Goal: Transaction & Acquisition: Purchase product/service

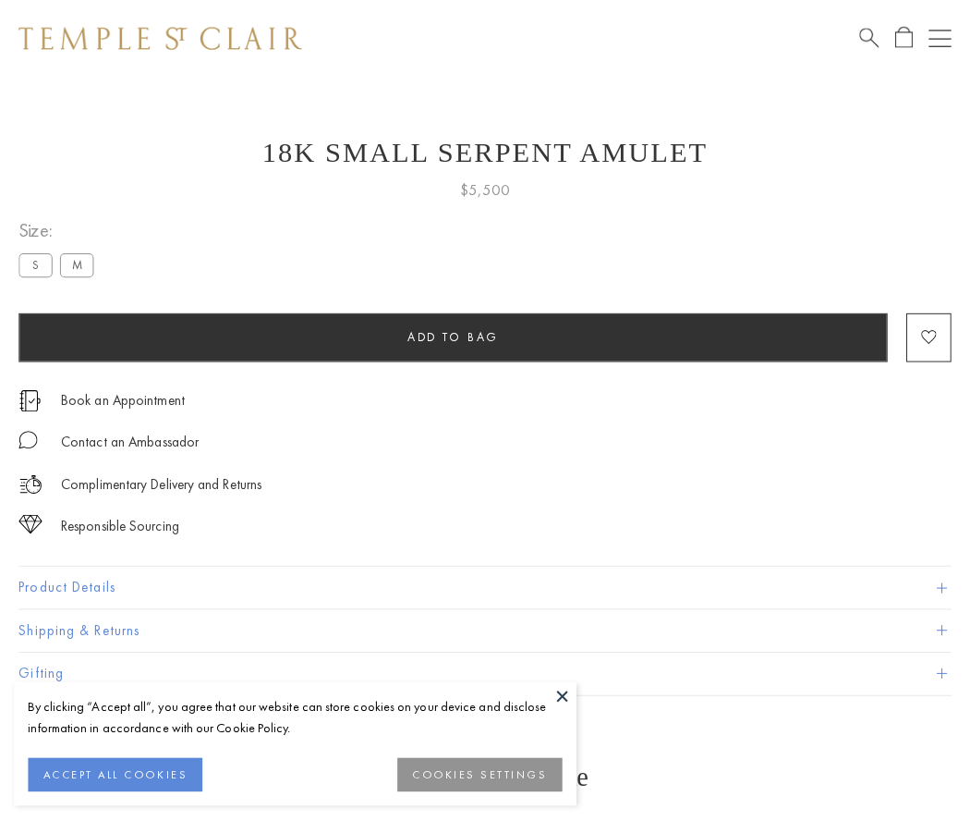
scroll to position [44, 0]
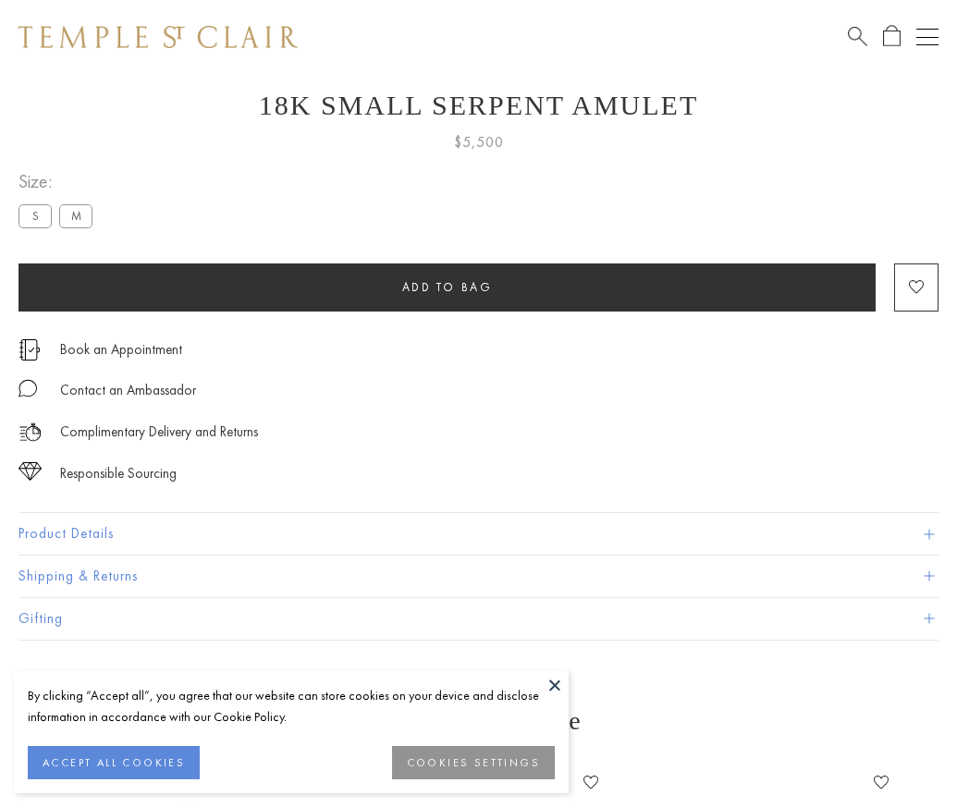
click at [446, 286] on span "Add to bag" at bounding box center [447, 287] width 91 height 16
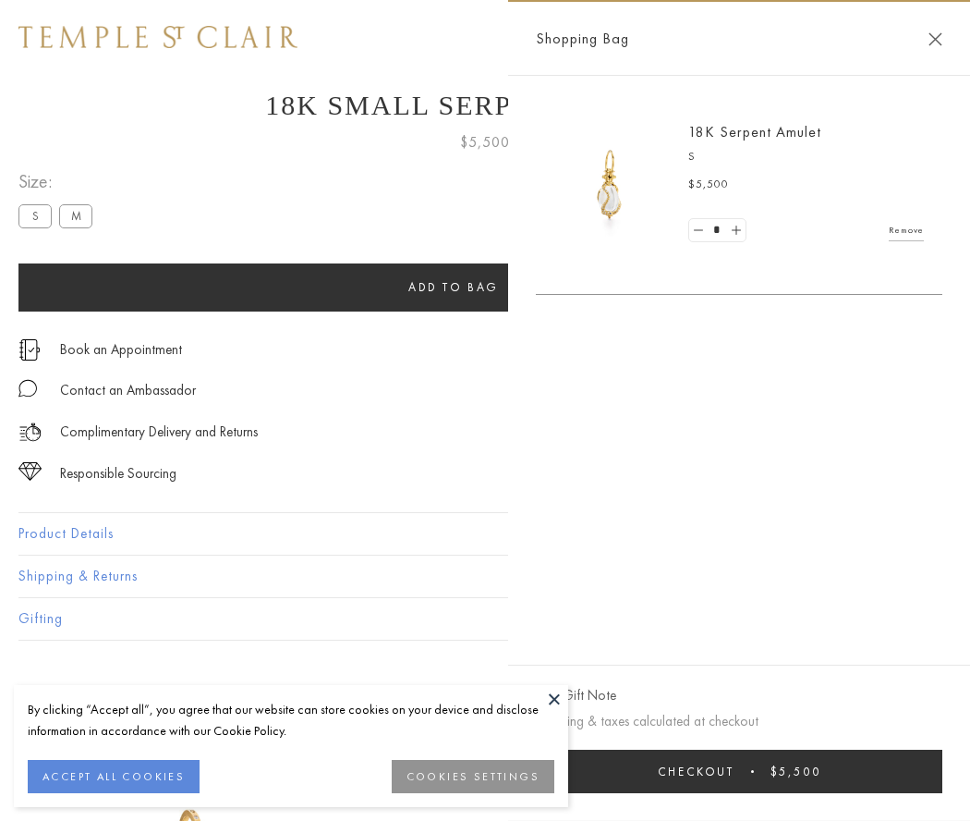
click at [739, 771] on button "Checkout $5,500" at bounding box center [739, 771] width 407 height 43
